Goal: Register for event/course

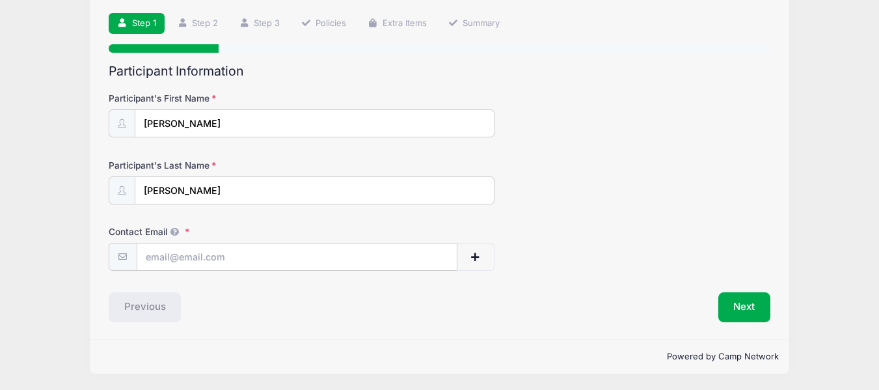
scroll to position [87, 0]
click at [301, 256] on input "Contact Email" at bounding box center [296, 257] width 319 height 28
type input "[EMAIL_ADDRESS][DOMAIN_NAME]"
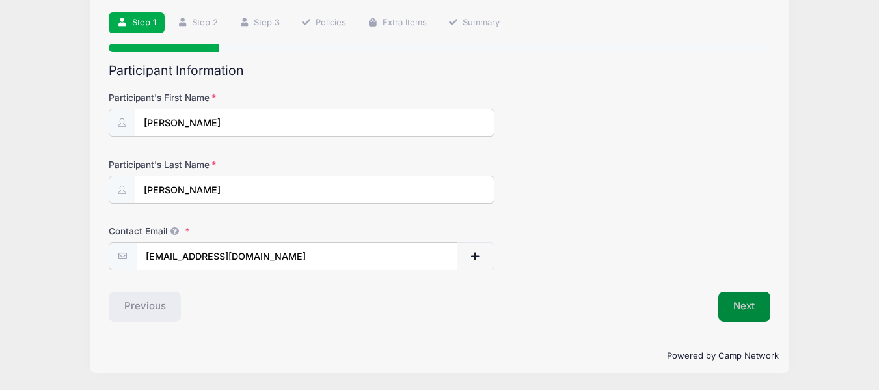
click at [753, 301] on button "Next" at bounding box center [744, 306] width 53 height 30
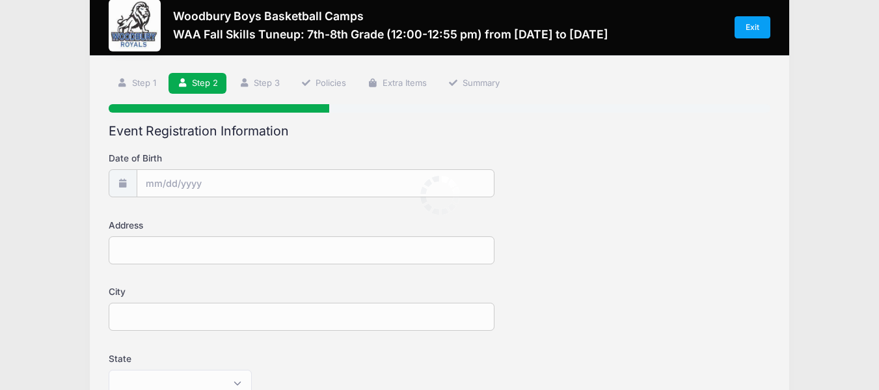
scroll to position [0, 0]
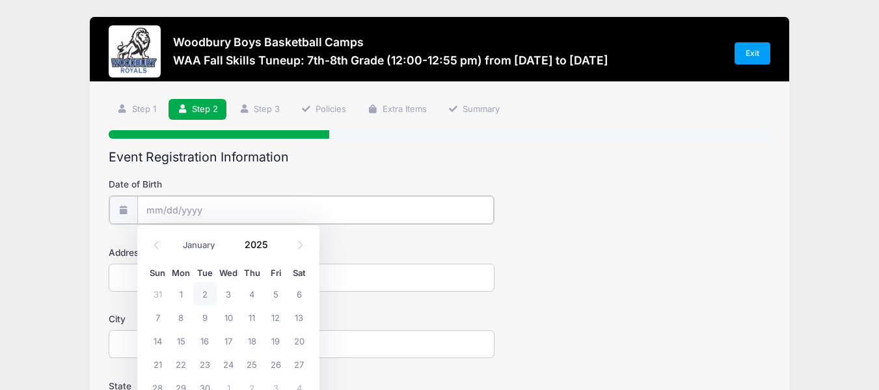
click at [161, 208] on input "Date of Birth" at bounding box center [315, 210] width 357 height 28
click at [172, 208] on input "Date of Birth" at bounding box center [315, 210] width 357 height 28
click at [274, 241] on span at bounding box center [275, 239] width 9 height 10
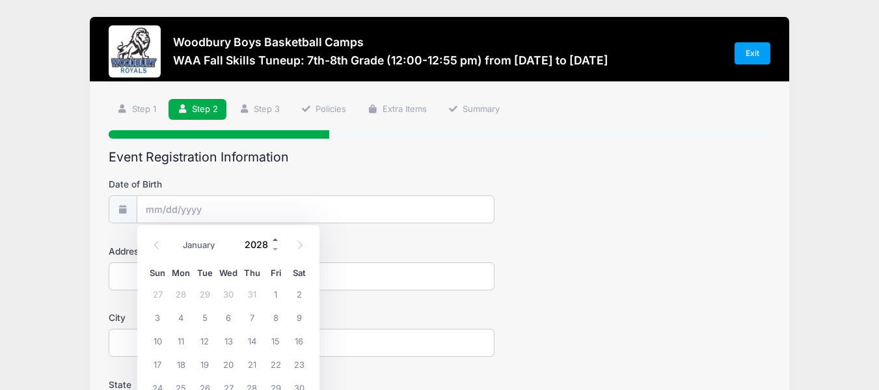
click at [274, 241] on span at bounding box center [275, 239] width 9 height 10
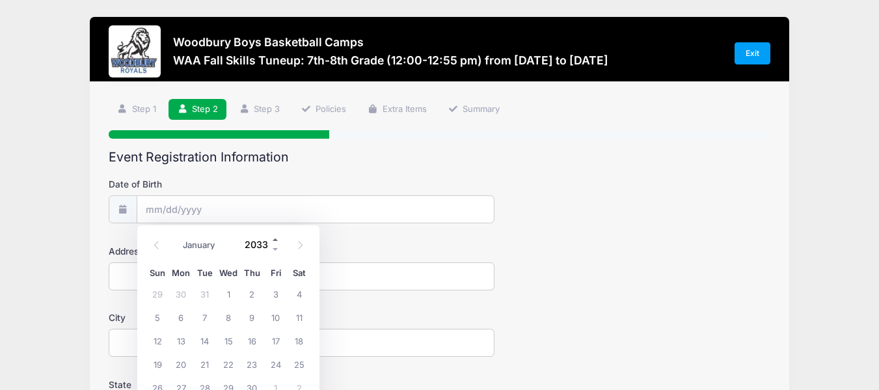
click at [274, 241] on span at bounding box center [275, 239] width 9 height 10
click at [275, 248] on span at bounding box center [275, 249] width 9 height 10
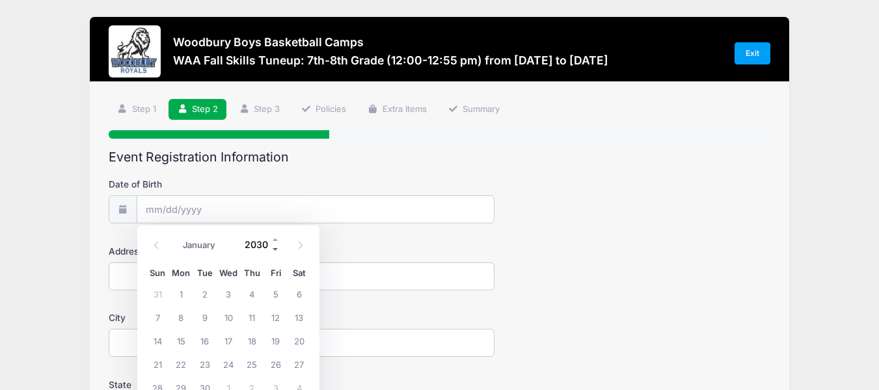
click at [275, 248] on span at bounding box center [275, 249] width 9 height 10
click at [275, 249] on span at bounding box center [275, 249] width 9 height 10
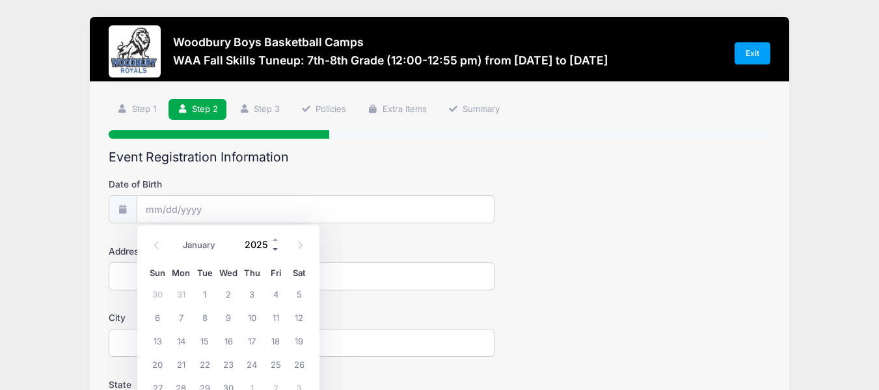
click at [275, 249] on span at bounding box center [275, 249] width 9 height 10
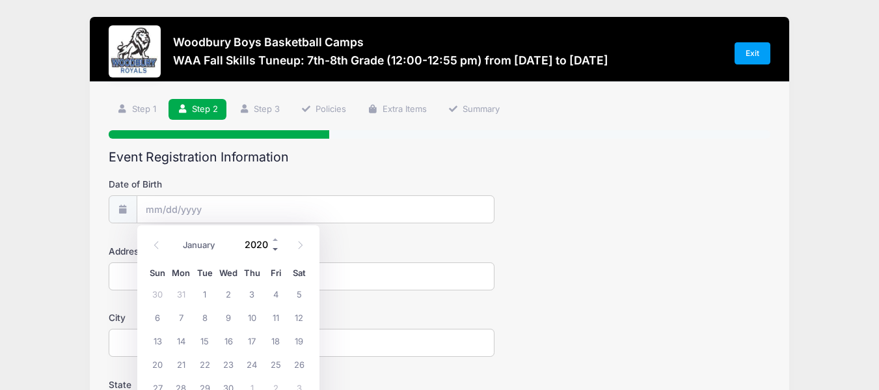
click at [275, 249] on span at bounding box center [275, 249] width 9 height 10
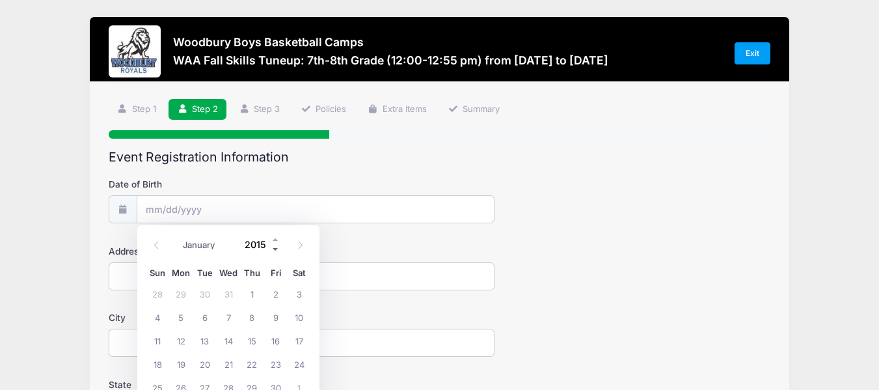
click at [275, 249] on span at bounding box center [275, 249] width 9 height 10
type input "2011"
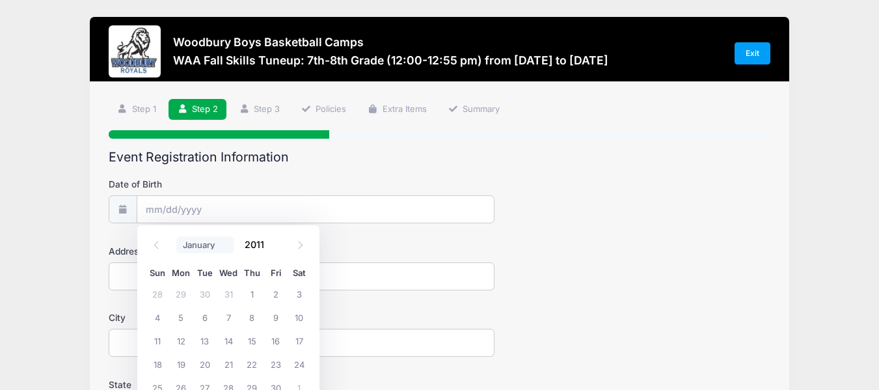
click at [191, 245] on select "January February March April May June July August September October November De…" at bounding box center [205, 244] width 58 height 17
select select "7"
click at [176, 236] on select "January February March April May June July August September October November De…" at bounding box center [205, 244] width 58 height 17
click at [254, 319] on span "11" at bounding box center [251, 316] width 23 height 23
type input "[DATE]"
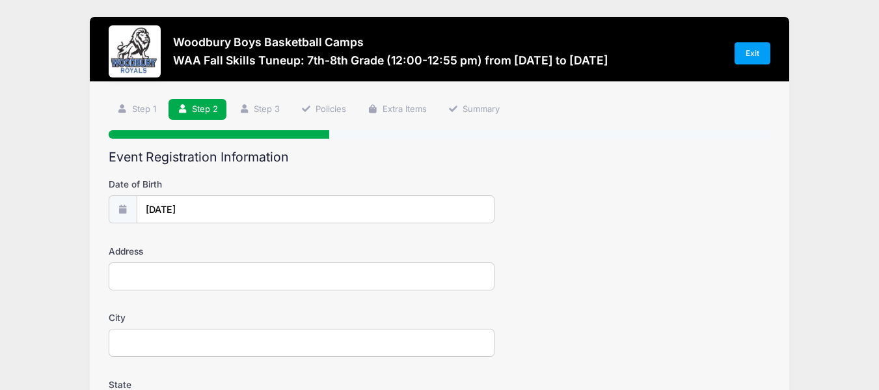
click at [168, 288] on input "Address" at bounding box center [302, 276] width 386 height 28
type input "1285 WILD RIDGE TRL"
type input "[GEOGRAPHIC_DATA]"
select select "MN"
type input "55055"
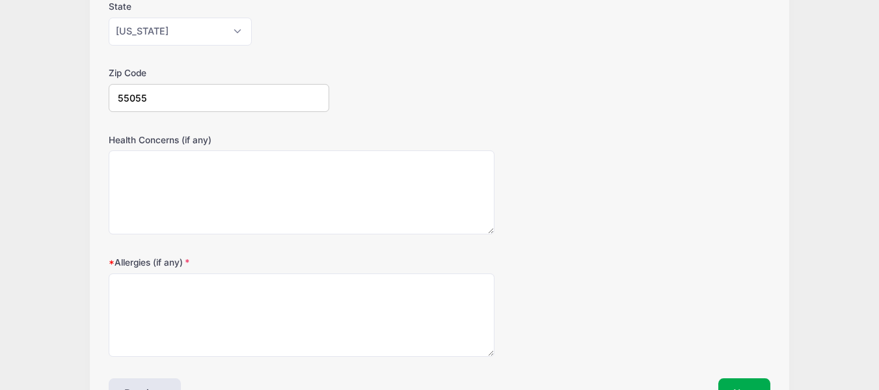
scroll to position [407, 0]
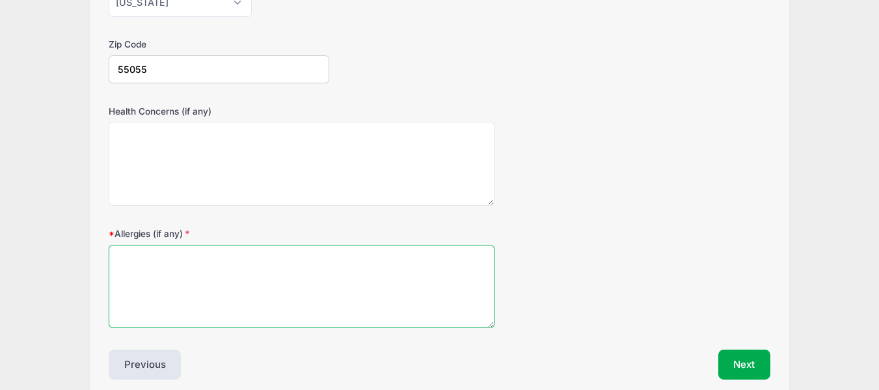
click at [296, 268] on textarea "Allergies (if any)" at bounding box center [302, 287] width 386 height 84
type textarea "bees/wasps/hornets"
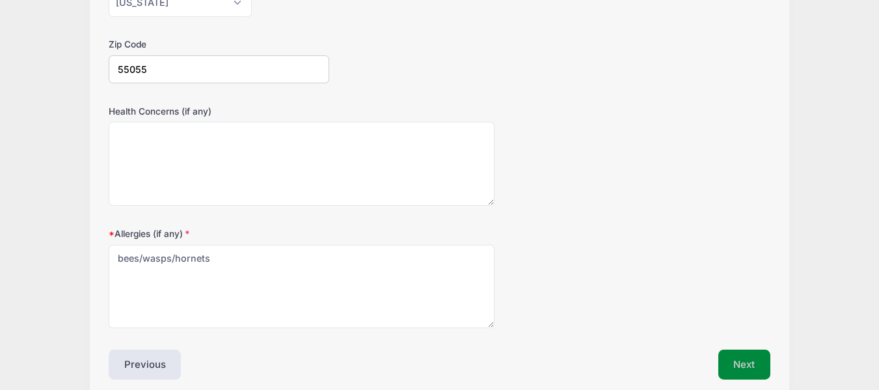
click at [742, 357] on button "Next" at bounding box center [744, 364] width 53 height 30
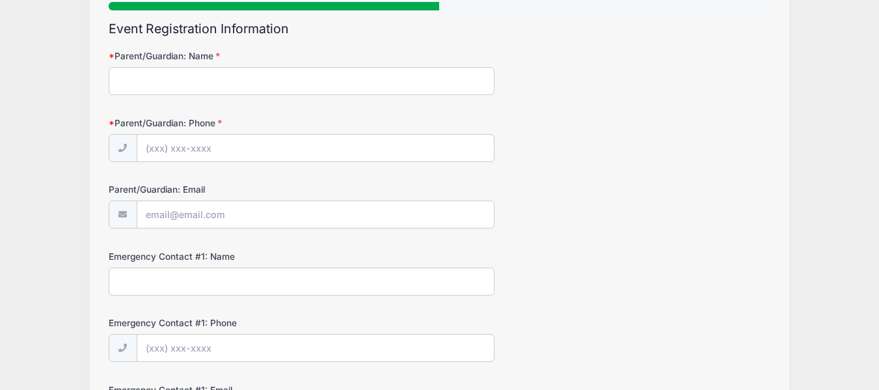
scroll to position [129, 0]
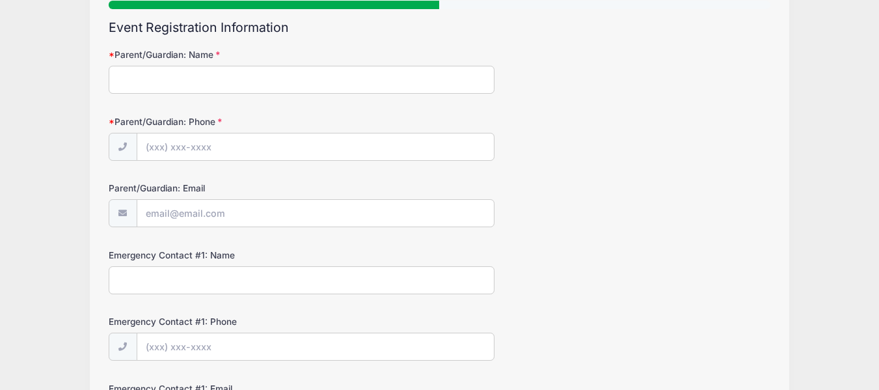
click at [334, 78] on input "Parent/Guardian: Name" at bounding box center [302, 80] width 386 height 28
type input "[PERSON_NAME]"
type input "[PHONE_NUMBER]"
click at [187, 204] on input "Parent/Guardian: Email" at bounding box center [315, 214] width 357 height 28
type input "[EMAIL_ADDRESS][DOMAIN_NAME]"
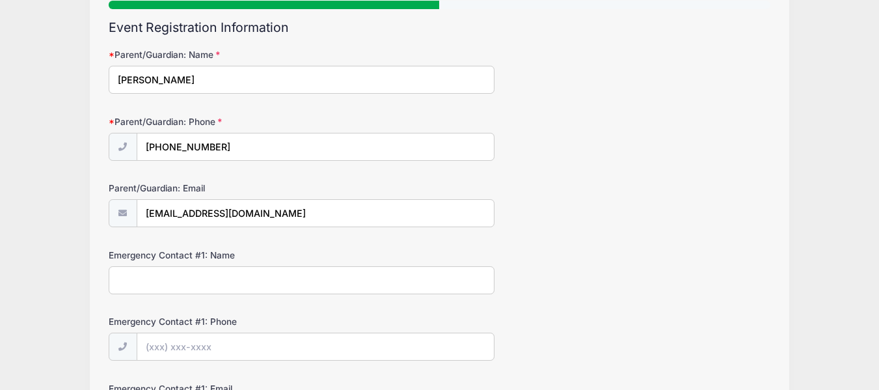
click at [352, 291] on input "Emergency Contact #1: Name" at bounding box center [302, 280] width 386 height 28
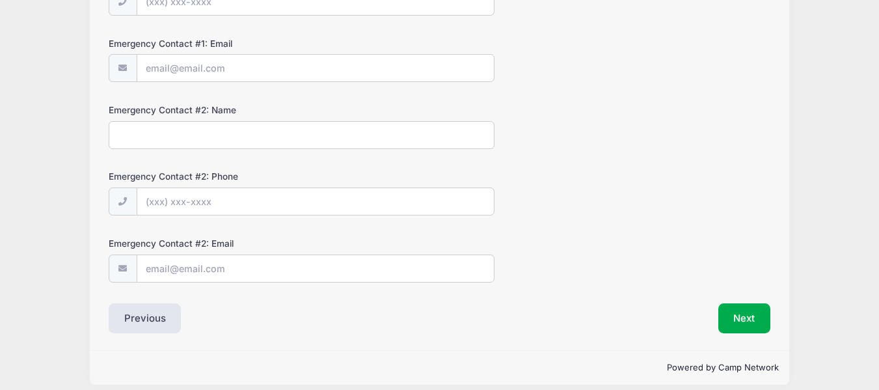
scroll to position [486, 0]
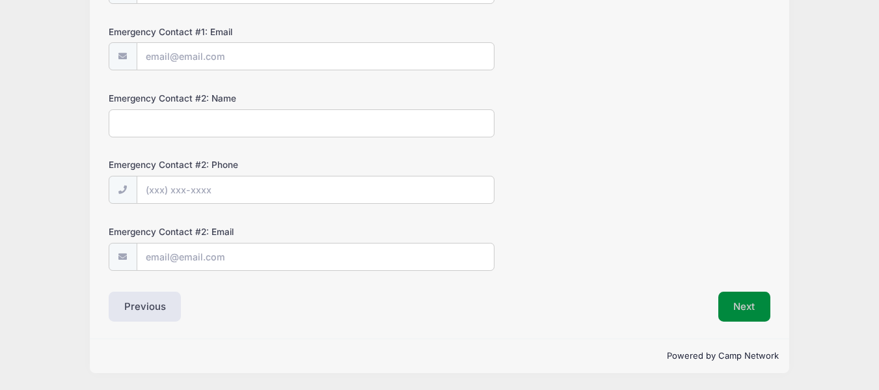
click at [751, 306] on button "Next" at bounding box center [744, 306] width 53 height 30
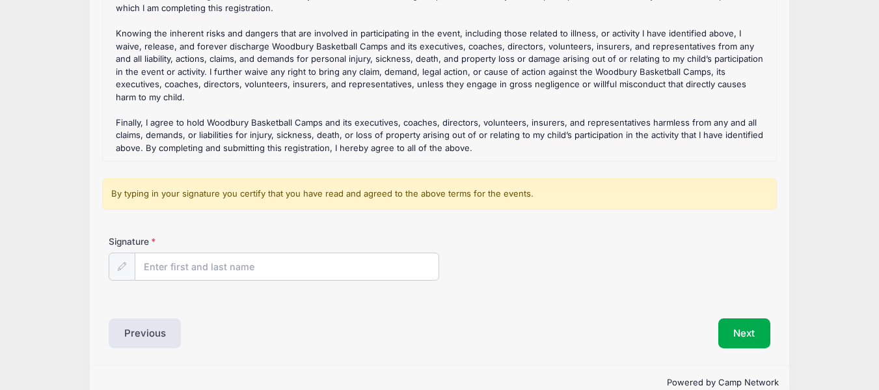
scroll to position [243, 0]
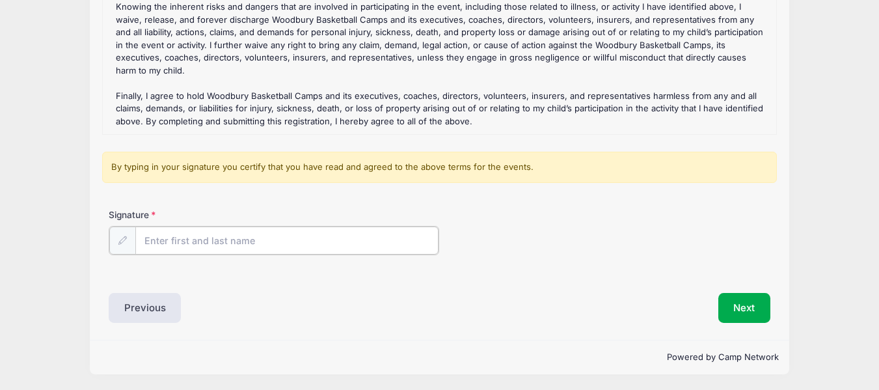
click at [332, 240] on input "Signature" at bounding box center [287, 240] width 304 height 28
type input "[PERSON_NAME]"
click at [592, 274] on div "Signature [PERSON_NAME]" at bounding box center [439, 241] width 675 height 66
click at [750, 299] on button "Next" at bounding box center [744, 306] width 53 height 30
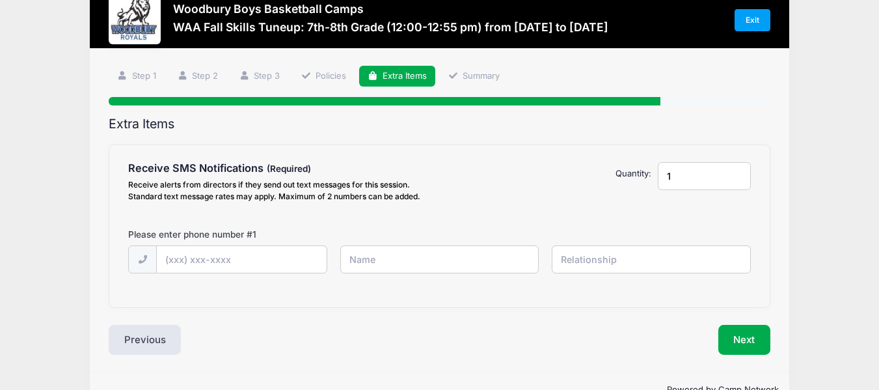
scroll to position [0, 0]
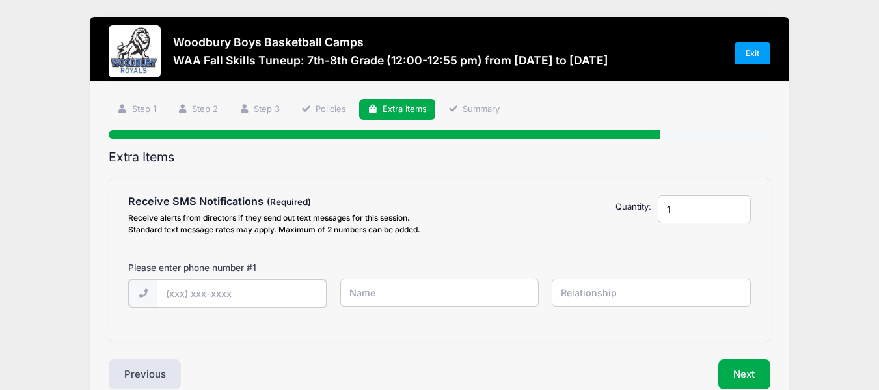
click at [204, 299] on input "text" at bounding box center [242, 293] width 170 height 28
type input "[PHONE_NUMBER]"
click at [440, 302] on input "text" at bounding box center [439, 292] width 199 height 28
type input "[PERSON_NAME]"
type input "mom"
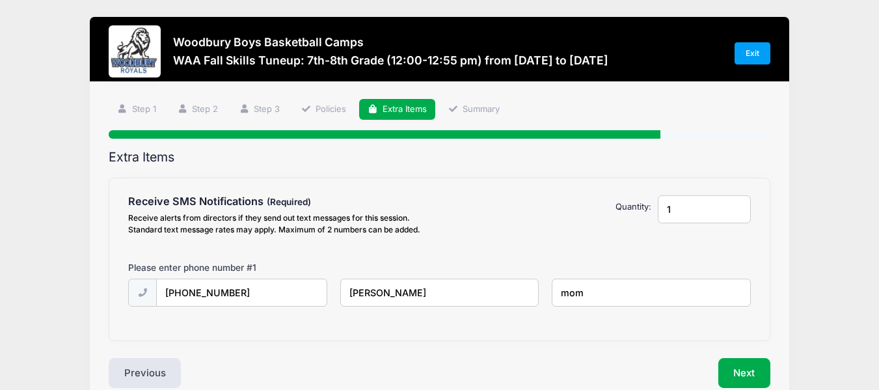
click at [765, 245] on div "Receive SMS Notifications Receive alerts from directors if they send out text m…" at bounding box center [439, 259] width 660 height 162
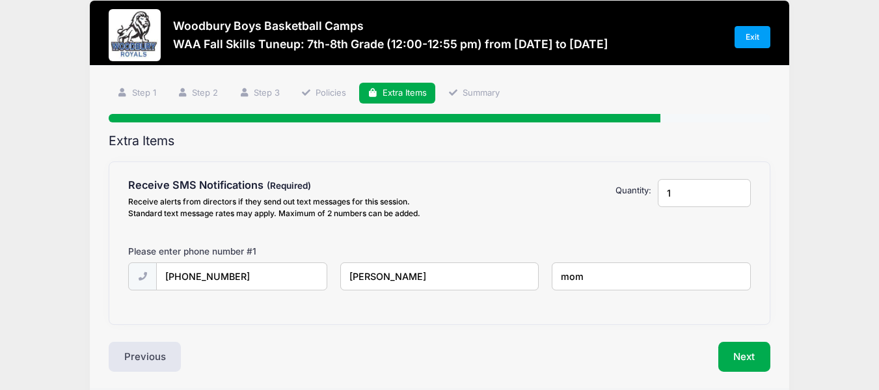
scroll to position [66, 0]
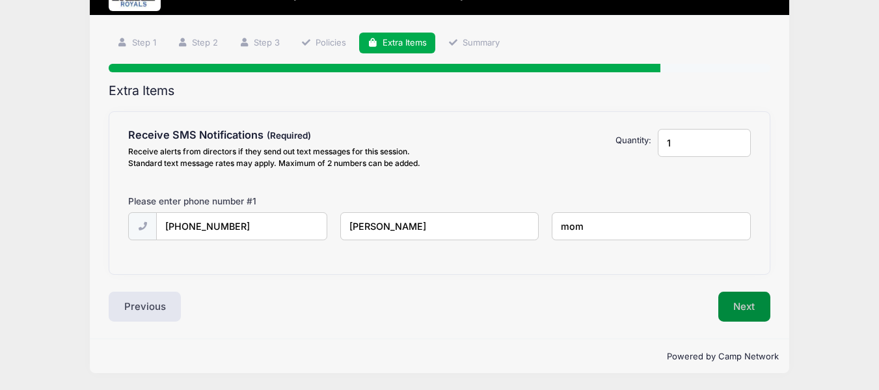
click at [751, 316] on button "Next" at bounding box center [744, 306] width 53 height 30
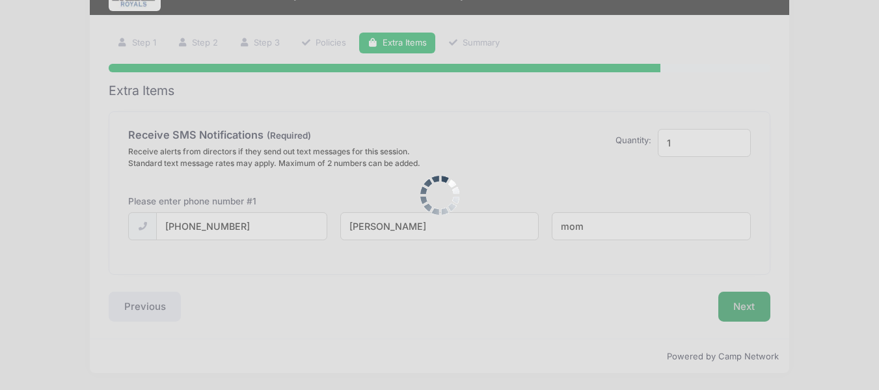
scroll to position [0, 0]
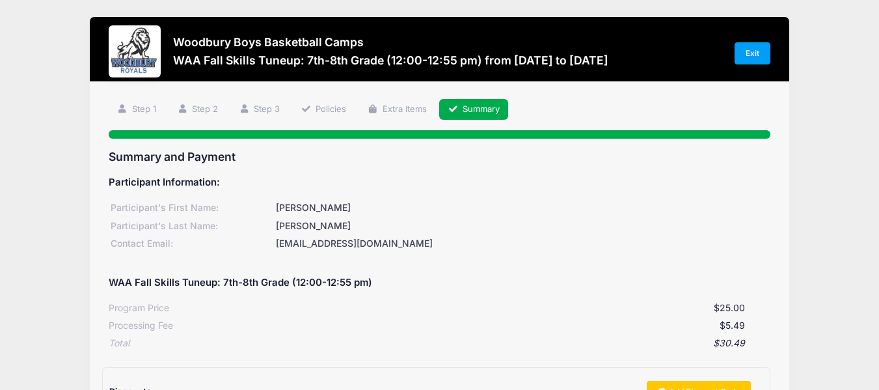
click at [156, 342] on div "$30.49" at bounding box center [436, 343] width 615 height 14
click at [166, 340] on div "$30.49" at bounding box center [436, 343] width 615 height 14
click at [169, 342] on div "$30.49" at bounding box center [436, 343] width 615 height 14
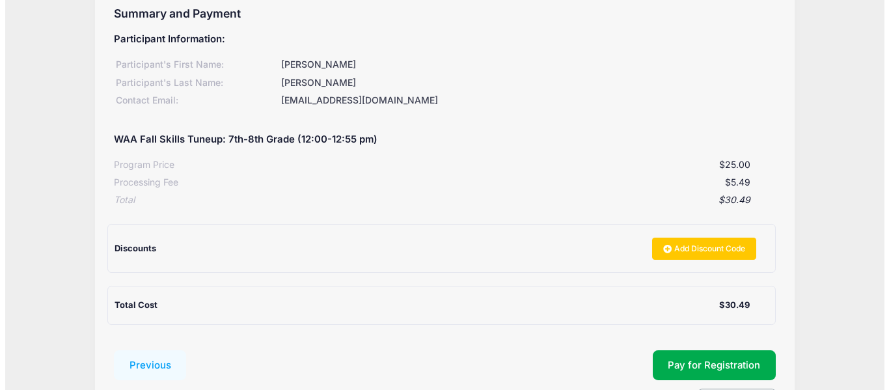
scroll to position [227, 0]
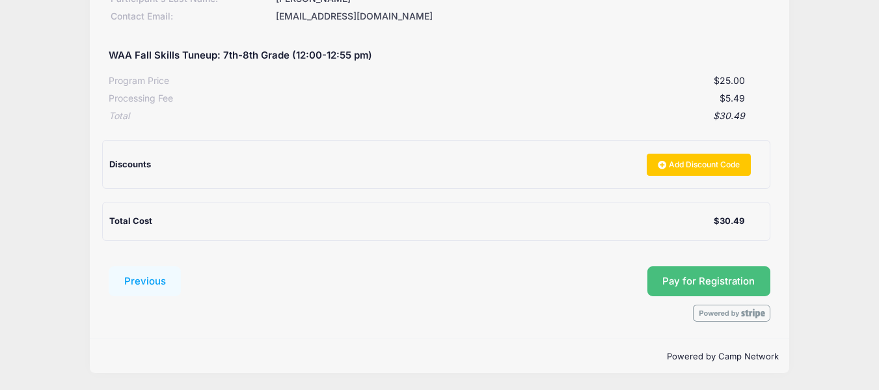
click at [727, 278] on span "Pay for Registration" at bounding box center [708, 281] width 92 height 12
